Goal: Task Accomplishment & Management: Manage account settings

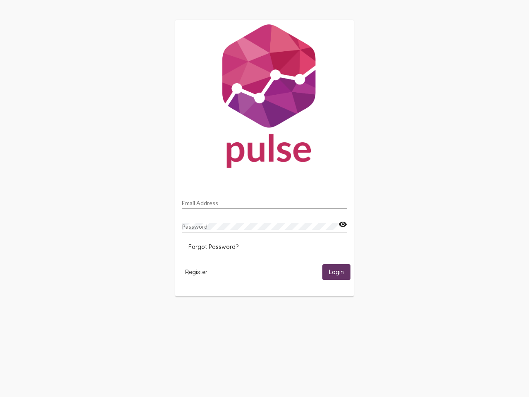
click at [265, 201] on input "Email Address" at bounding box center [264, 203] width 165 height 7
click at [343, 224] on mat-icon "visibility" at bounding box center [343, 225] width 9 height 10
click at [213, 247] on span "Forgot Password?" at bounding box center [214, 246] width 50 height 7
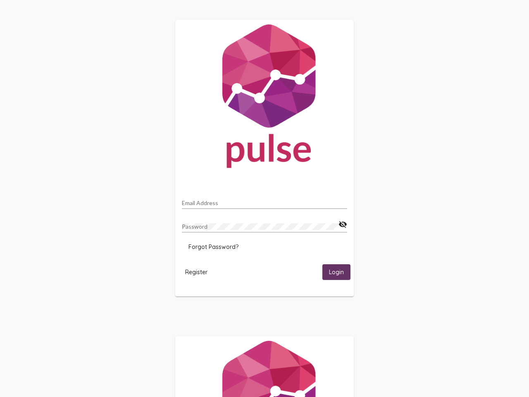
click at [196, 272] on span "Register" at bounding box center [196, 271] width 22 height 7
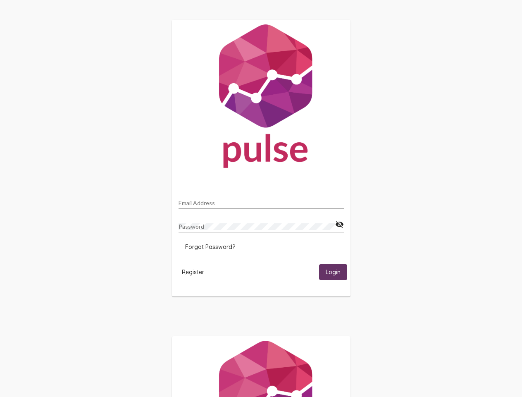
click at [337, 272] on span "Login" at bounding box center [333, 272] width 15 height 7
